Goal: Use online tool/utility

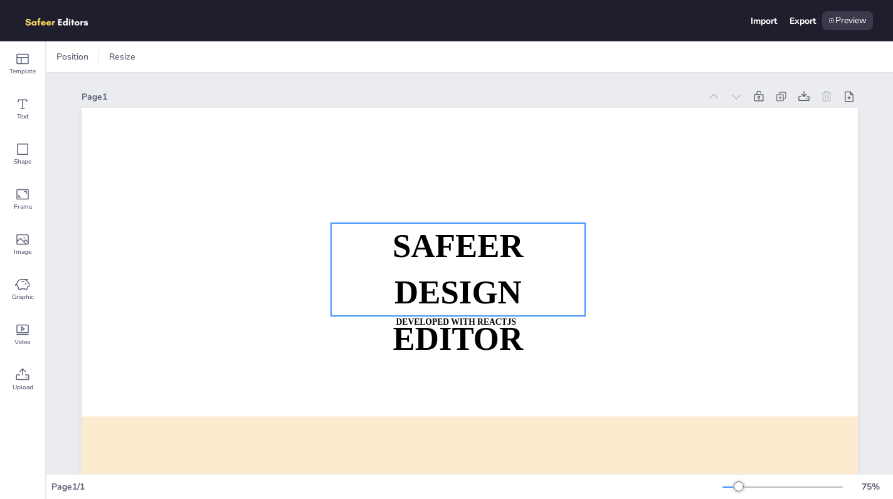
scroll to position [19, 0]
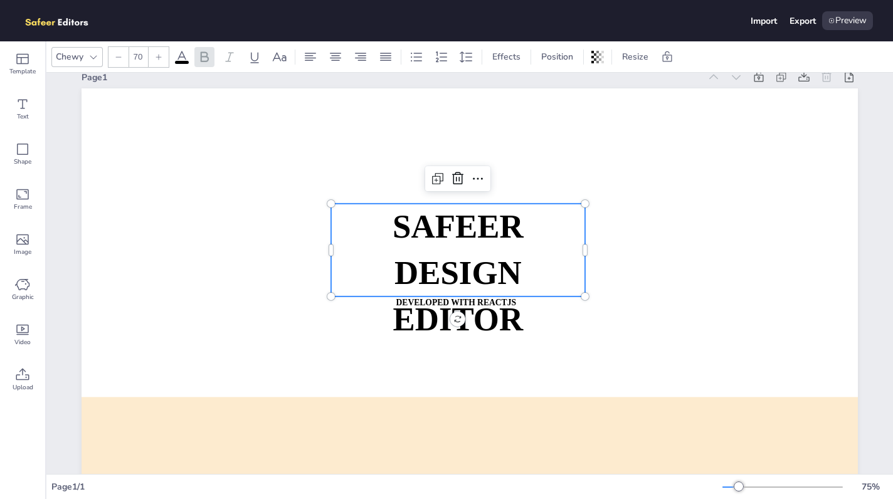
click at [518, 271] on strong "DESIGN EDITOR" at bounding box center [458, 296] width 130 height 83
click at [330, 63] on icon at bounding box center [335, 57] width 15 height 15
click at [394, 58] on div at bounding box center [386, 57] width 20 height 20
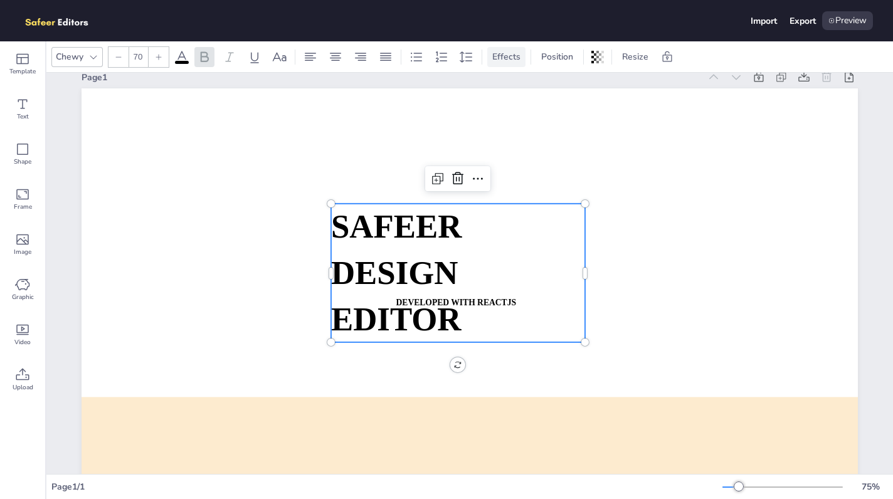
click at [512, 53] on span "Effects" at bounding box center [506, 57] width 33 height 12
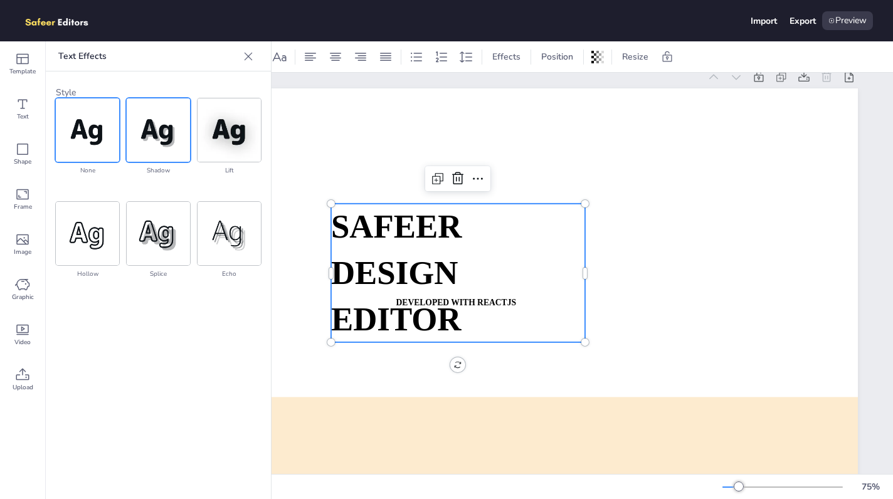
click at [170, 125] on img at bounding box center [158, 129] width 63 height 63
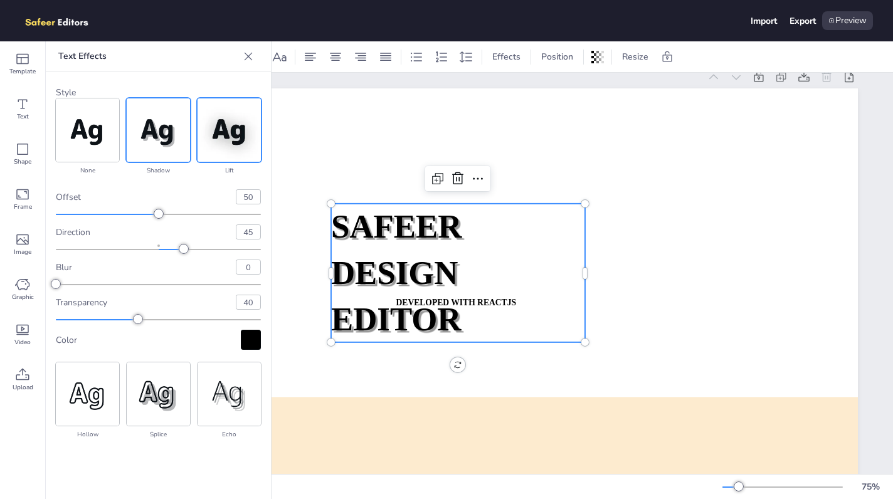
click at [203, 129] on img at bounding box center [228, 129] width 63 height 63
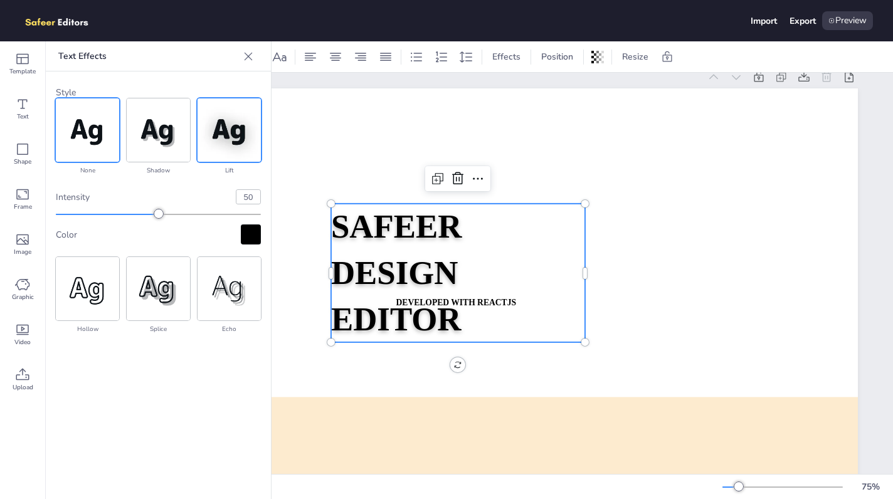
click at [94, 133] on img at bounding box center [87, 129] width 63 height 63
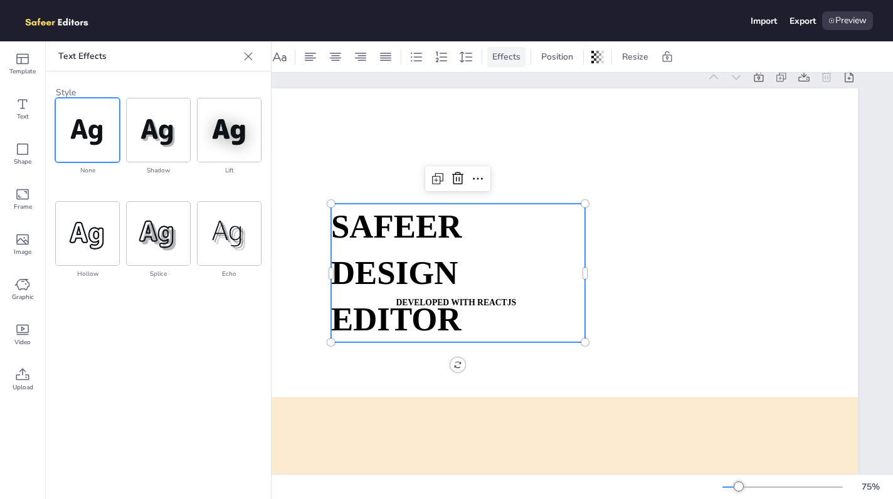
click at [519, 50] on div "Effects" at bounding box center [506, 57] width 38 height 20
click at [549, 62] on span "Position" at bounding box center [557, 57] width 37 height 12
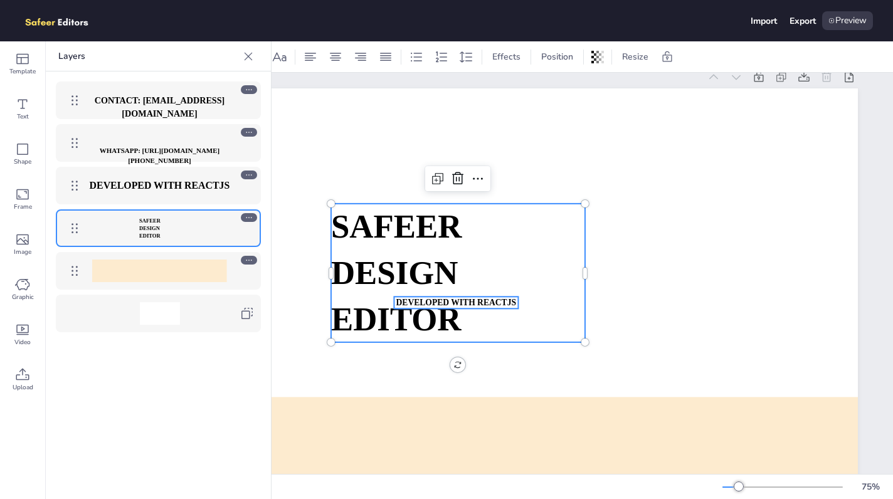
drag, startPoint x: 193, startPoint y: 219, endPoint x: 192, endPoint y: 184, distance: 35.1
click at [192, 184] on div "CONTACT: [EMAIL_ADDRESS][DOMAIN_NAME] WHATSAPP: [URL][DOMAIN_NAME][PHONE_NUMBER…" at bounding box center [158, 206] width 225 height 271
click at [30, 280] on div "Graphic" at bounding box center [22, 289] width 45 height 45
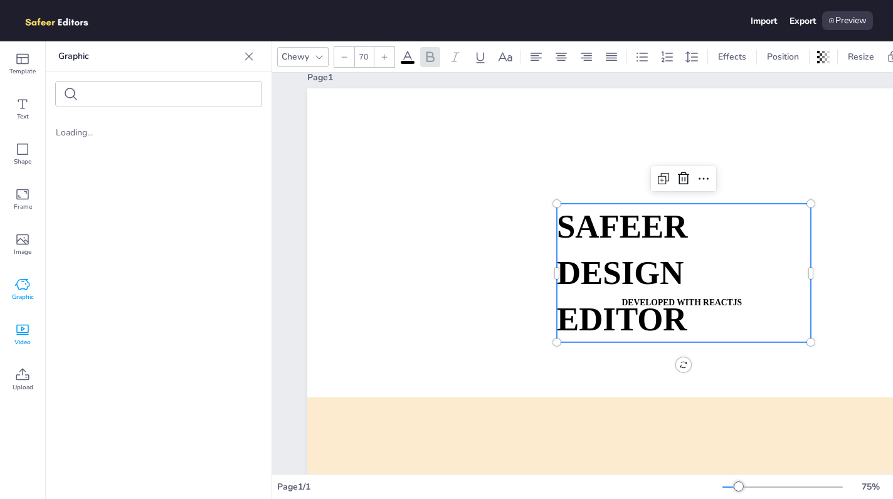
click at [29, 335] on icon at bounding box center [22, 329] width 15 height 15
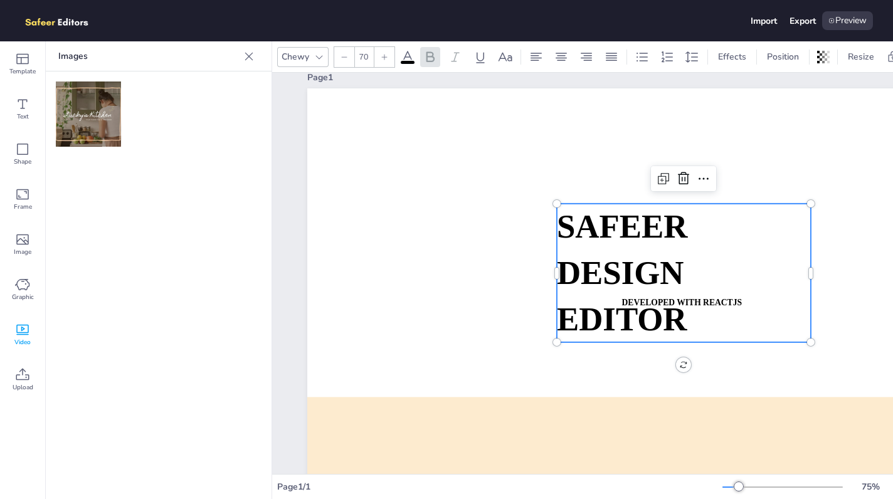
click at [102, 113] on img at bounding box center [88, 114] width 65 height 65
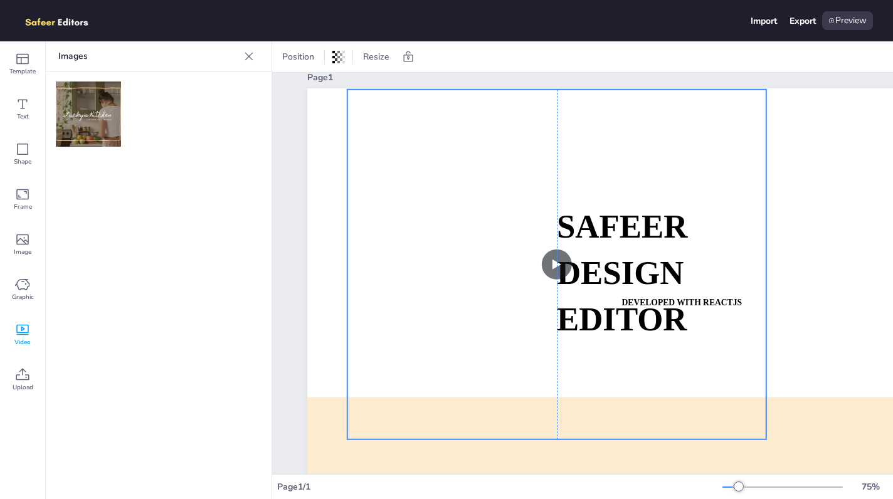
drag, startPoint x: 638, startPoint y: 186, endPoint x: 446, endPoint y: 132, distance: 199.1
click at [446, 132] on video at bounding box center [556, 265] width 419 height 350
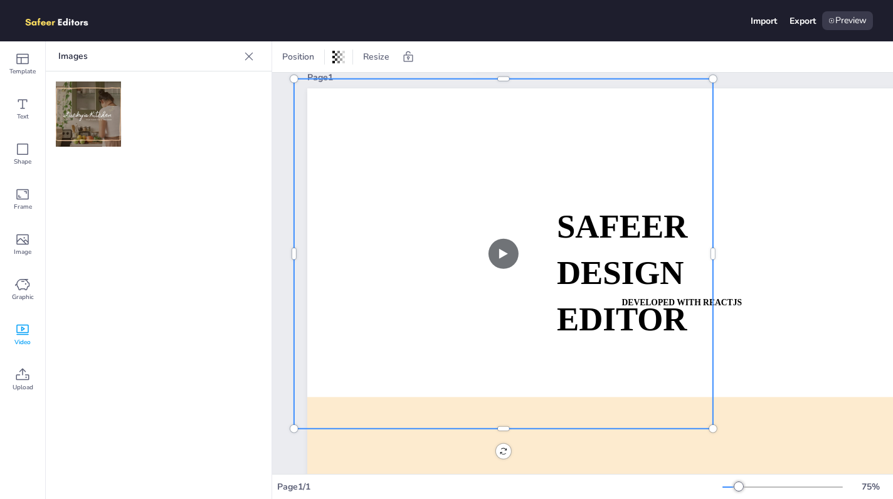
click at [510, 246] on video at bounding box center [503, 254] width 419 height 350
click at [24, 288] on icon at bounding box center [22, 284] width 15 height 15
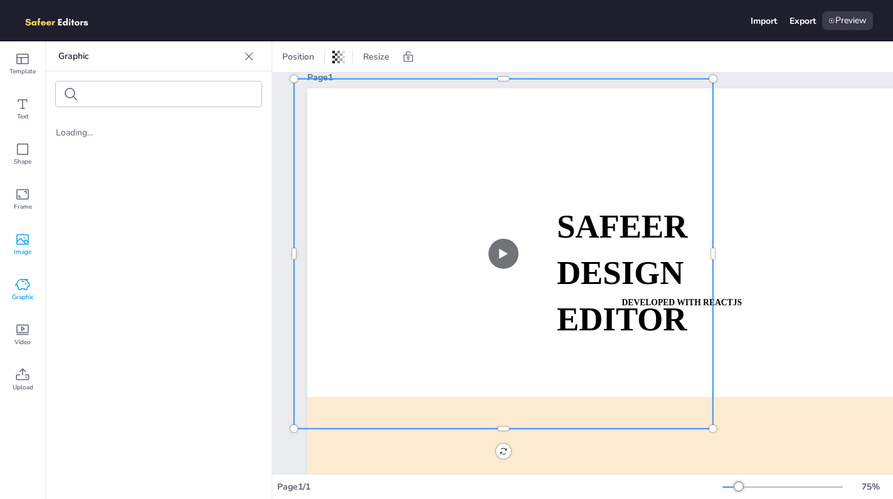
click at [24, 230] on div "Image" at bounding box center [22, 244] width 45 height 45
click at [24, 189] on icon at bounding box center [22, 194] width 15 height 15
click at [21, 155] on icon at bounding box center [22, 149] width 15 height 15
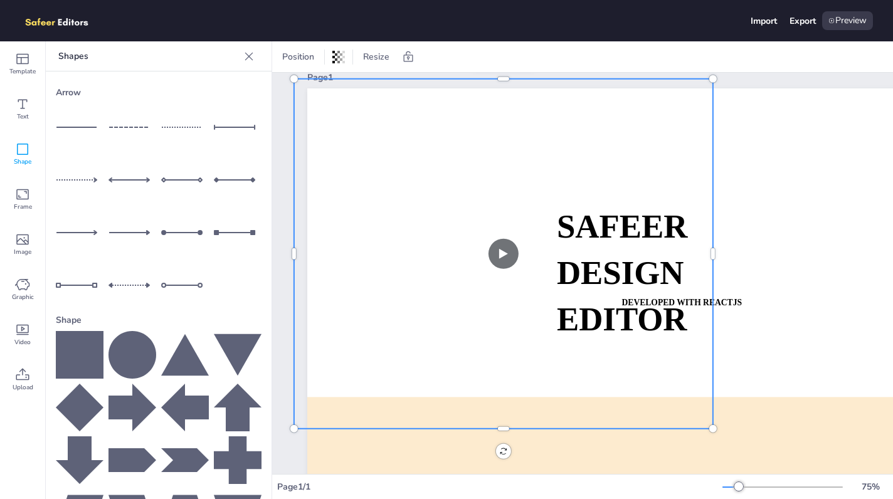
scroll to position [100, 0]
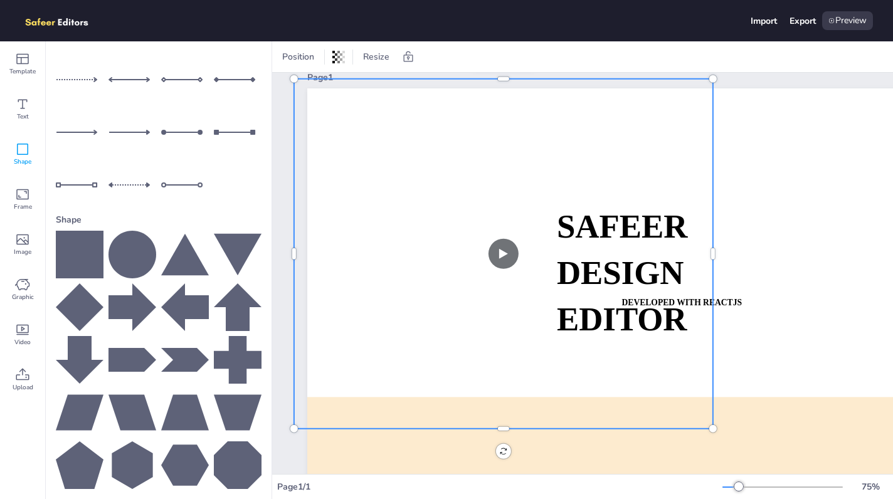
click at [78, 256] on icon at bounding box center [80, 255] width 48 height 48
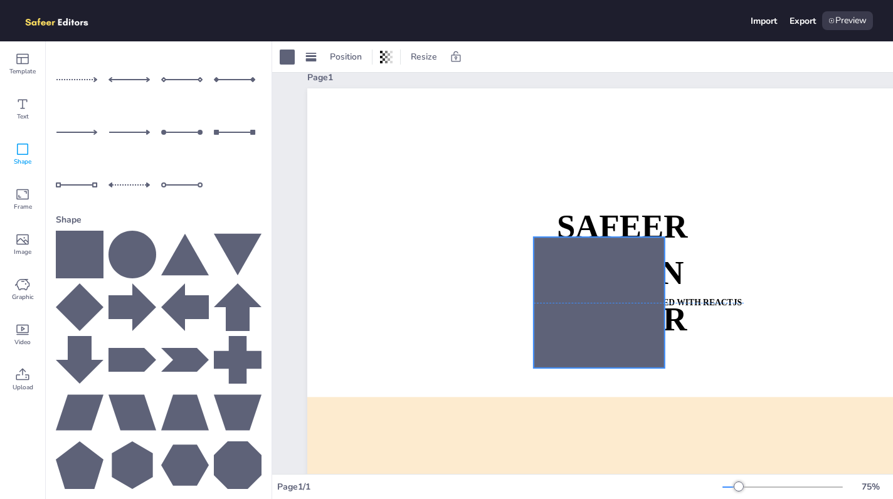
drag, startPoint x: 732, startPoint y: 389, endPoint x: 563, endPoint y: 329, distance: 179.1
click at [563, 329] on div at bounding box center [599, 302] width 131 height 131
